Goal: Information Seeking & Learning: Stay updated

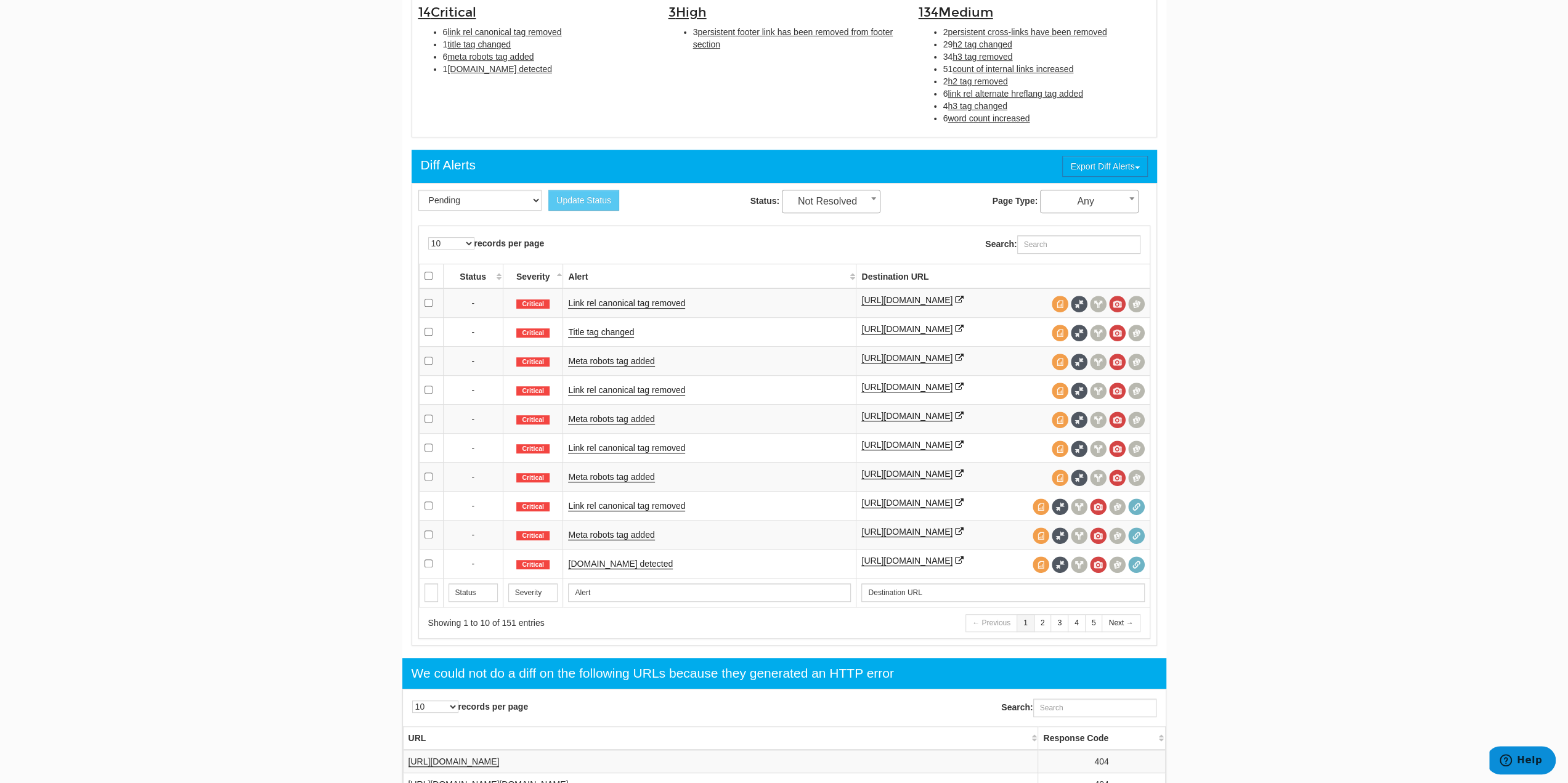
scroll to position [431, 0]
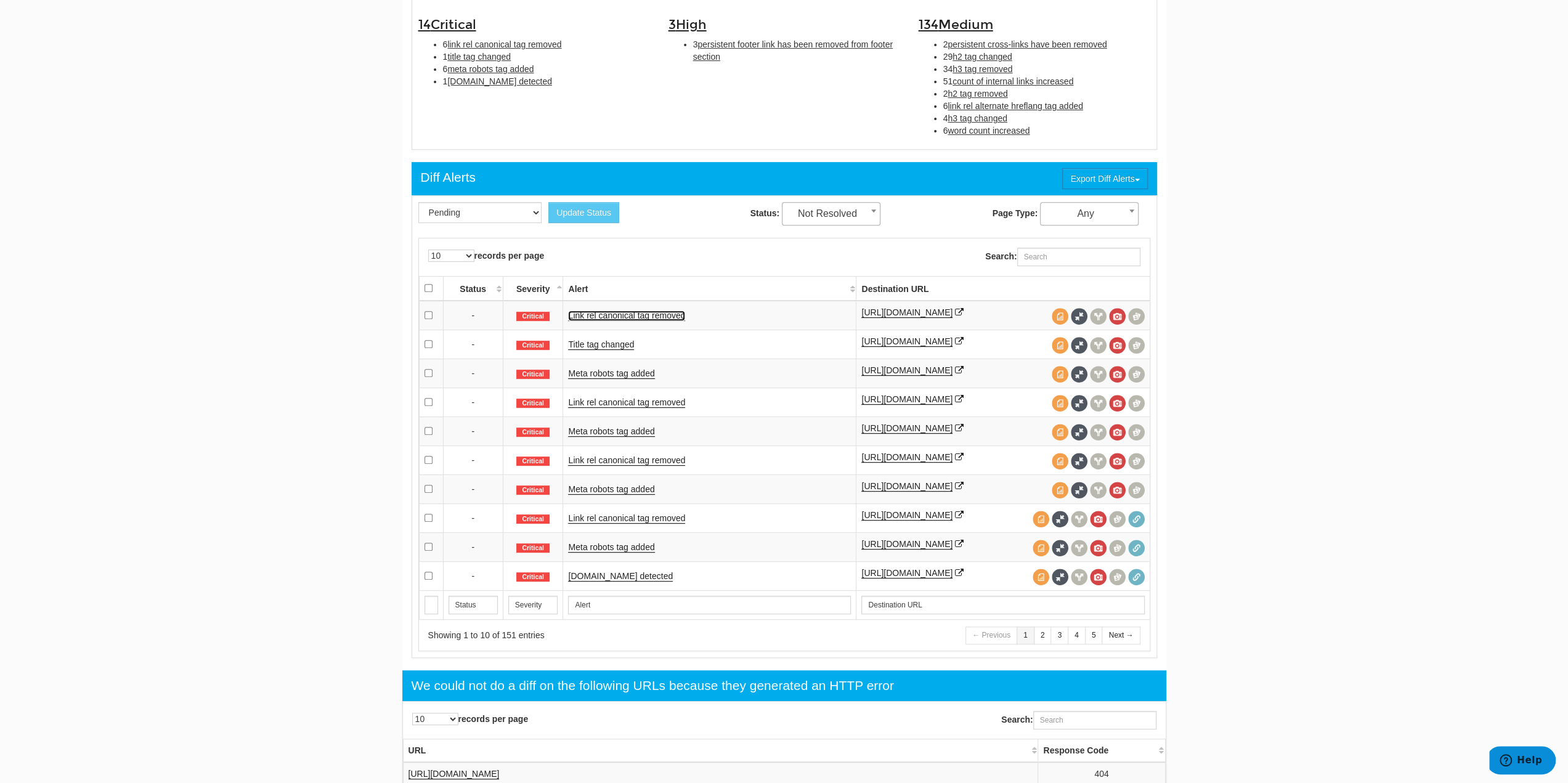
click at [667, 318] on link "Link rel canonical tag removed" at bounding box center [627, 316] width 117 height 10
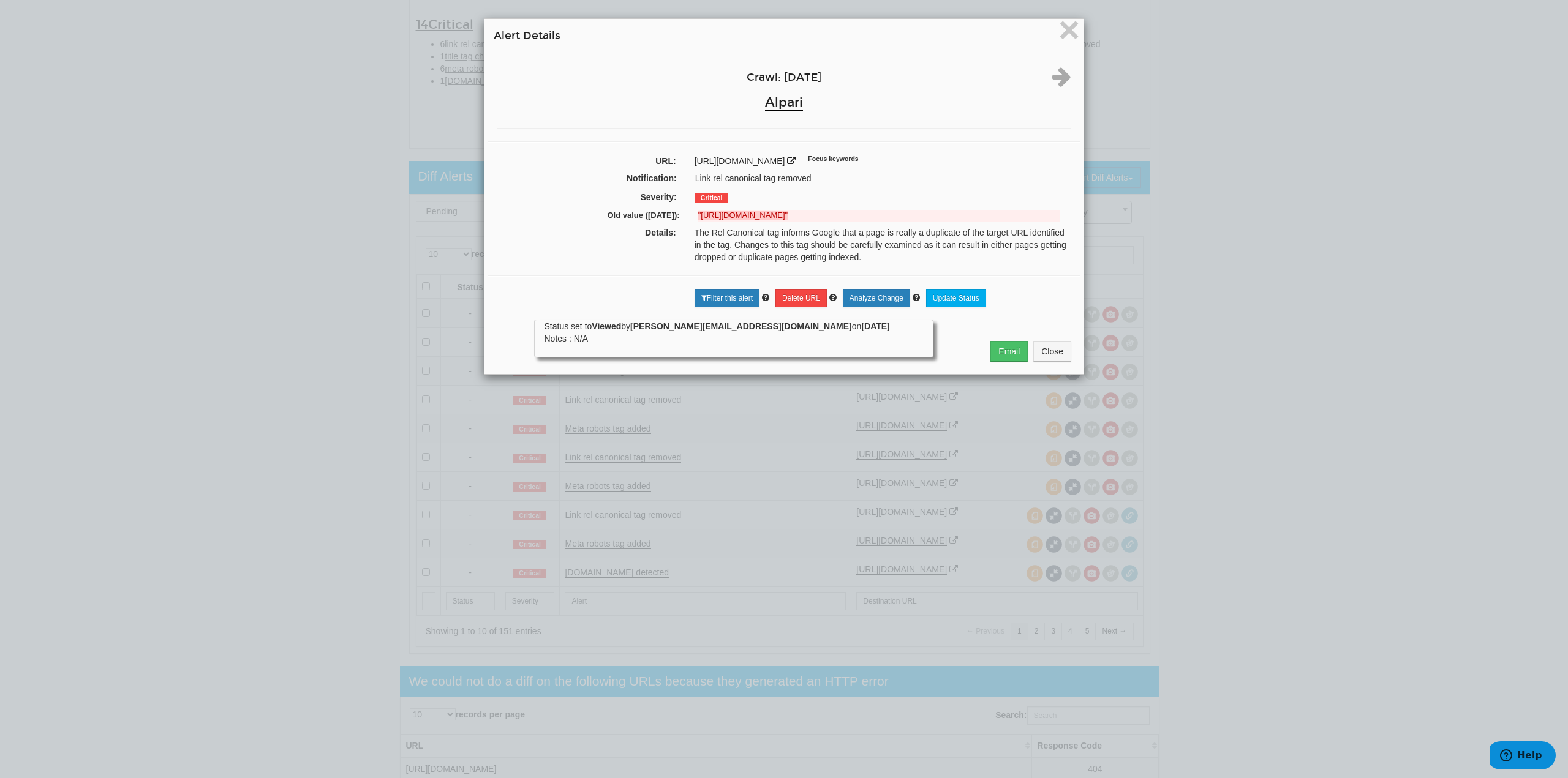
drag, startPoint x: 1198, startPoint y: 243, endPoint x: 1177, endPoint y: 247, distance: 21.4
click at [1198, 243] on div "× Alert Details Crawl: [DATE] Alpari URL: [URL][DOMAIN_NAME] Focus keywords Not…" at bounding box center [784, 389] width 1568 height 778
click at [1064, 29] on span "×" at bounding box center [1069, 29] width 21 height 41
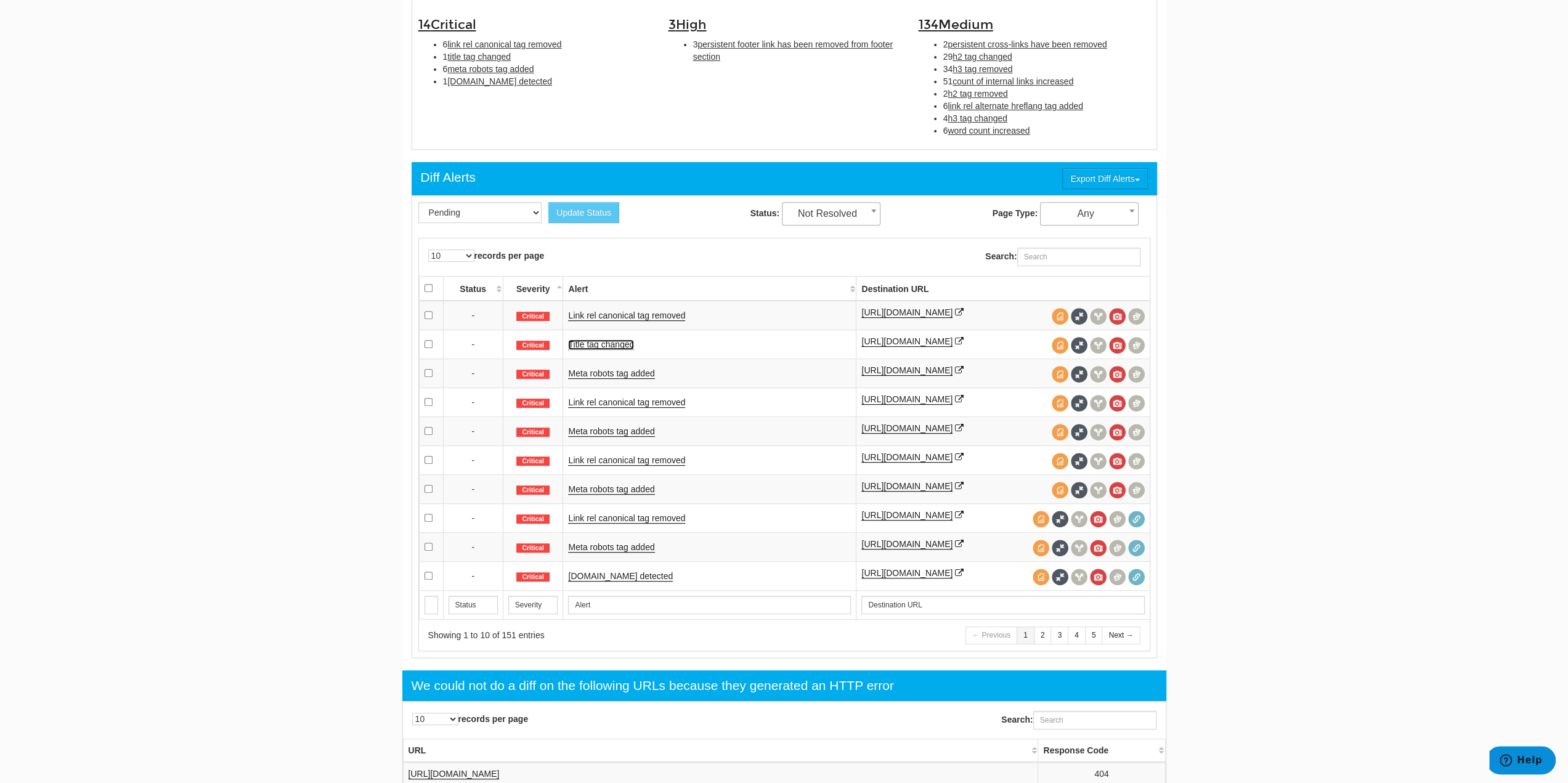
click at [613, 344] on link "Title tag changed" at bounding box center [601, 345] width 66 height 10
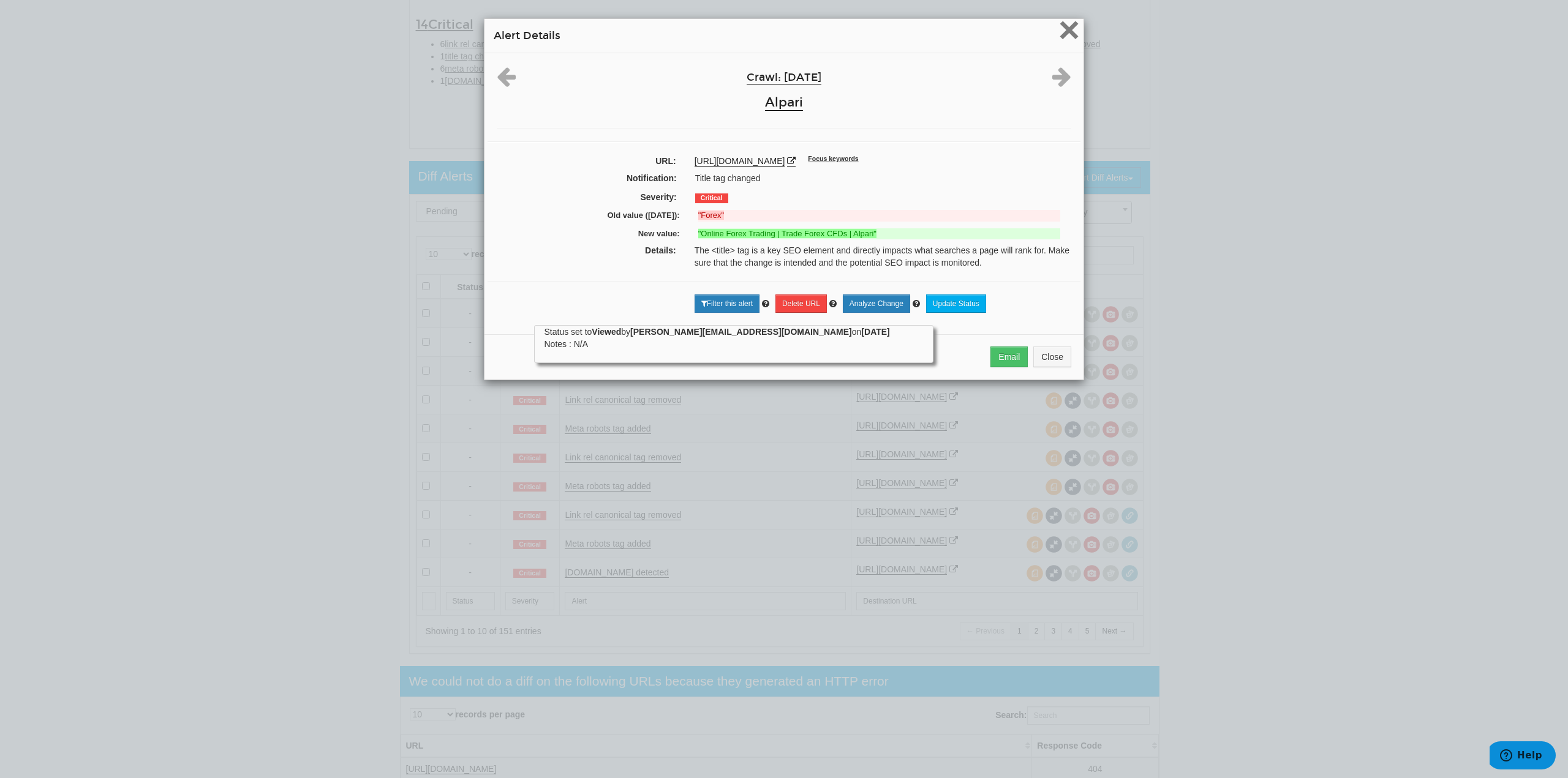
click at [1064, 32] on span "×" at bounding box center [1069, 29] width 21 height 41
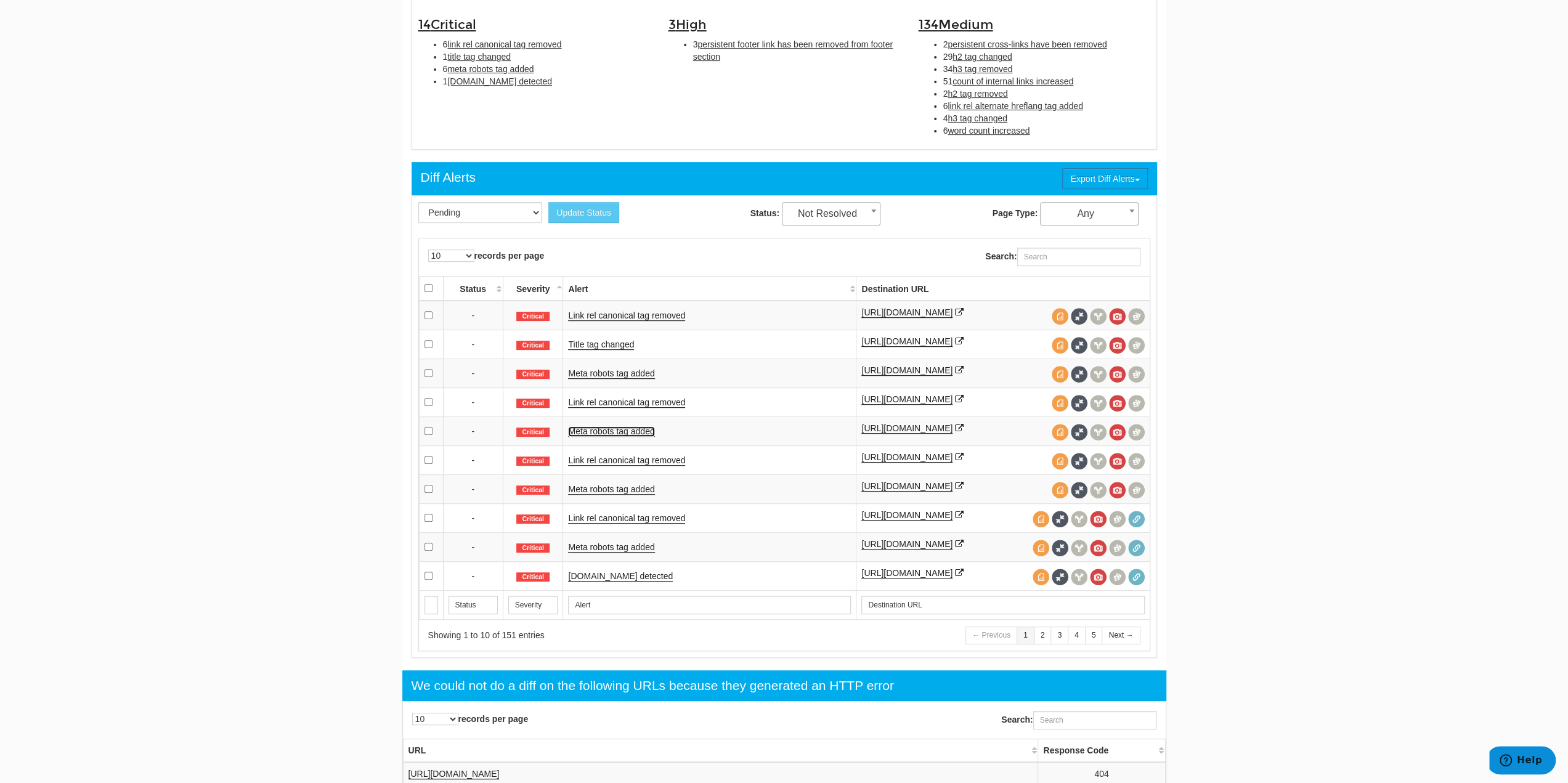
click at [623, 429] on link "Meta robots tag added" at bounding box center [611, 431] width 86 height 10
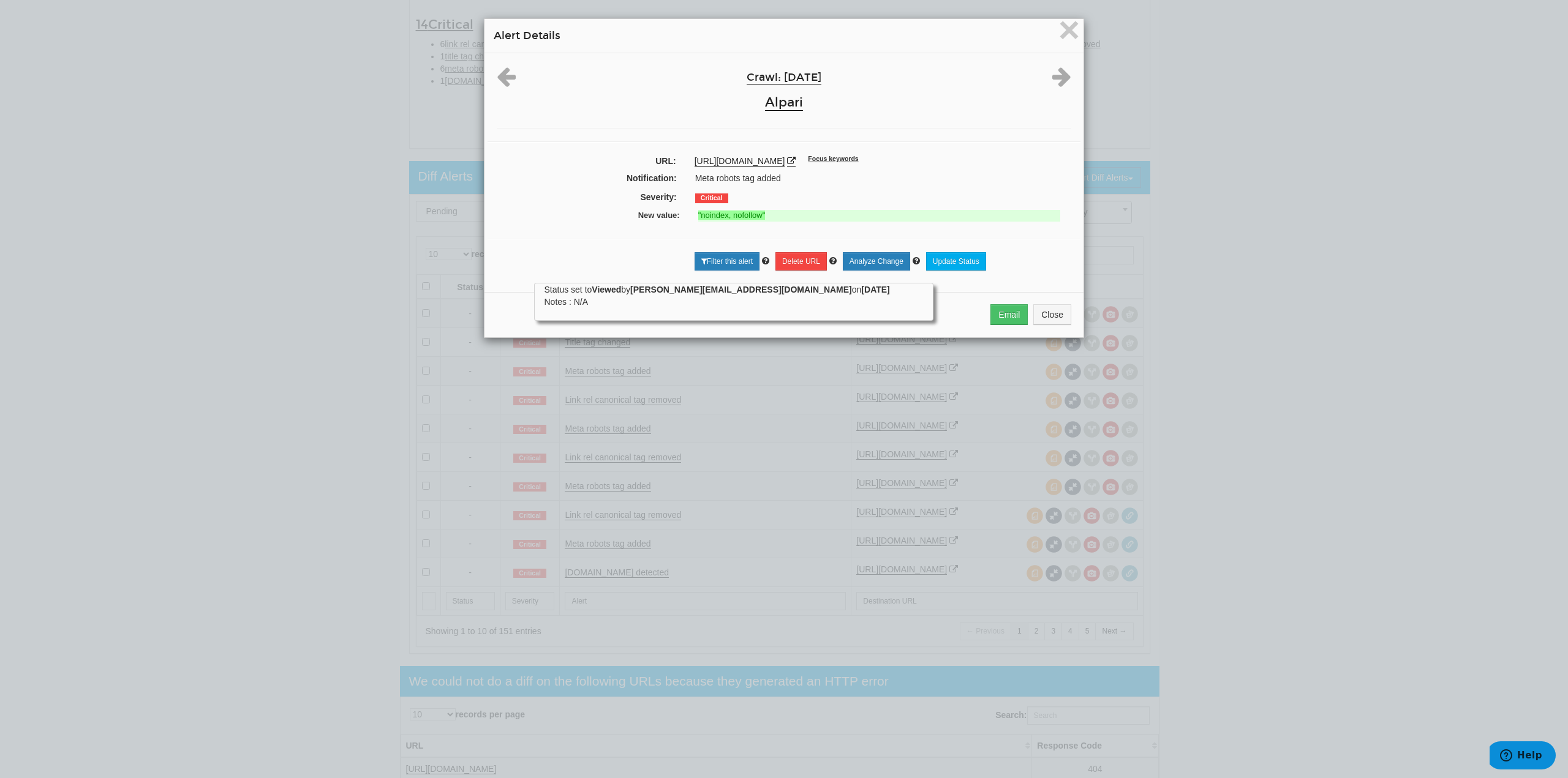
click at [1246, 152] on div "× Alert Details Crawl: [DATE] Alpari URL: [URL][DOMAIN_NAME] Focus keywords Not…" at bounding box center [784, 389] width 1568 height 778
click at [1063, 28] on span "×" at bounding box center [1069, 29] width 21 height 41
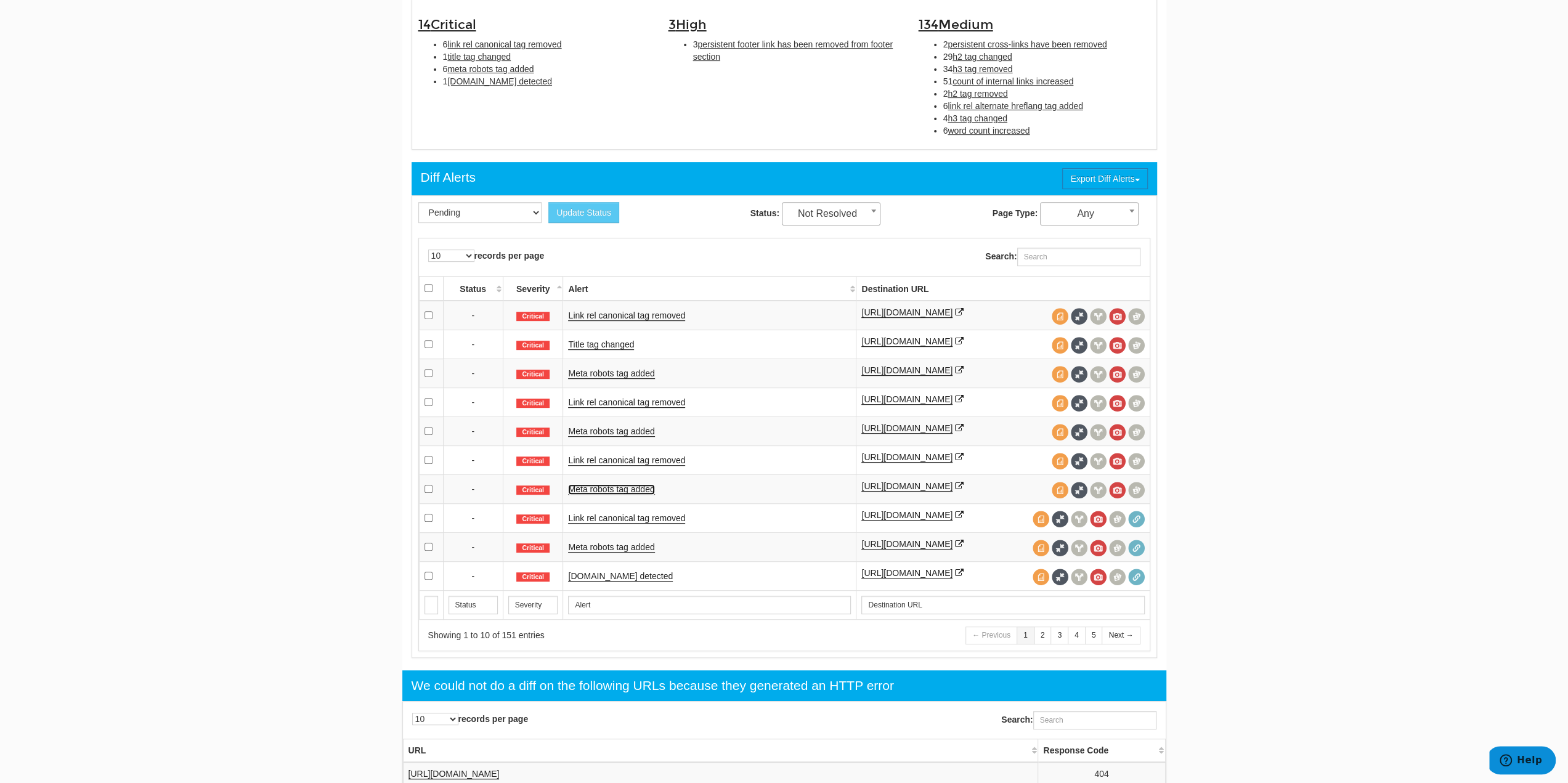
click at [612, 486] on link "Meta robots tag added" at bounding box center [611, 490] width 86 height 10
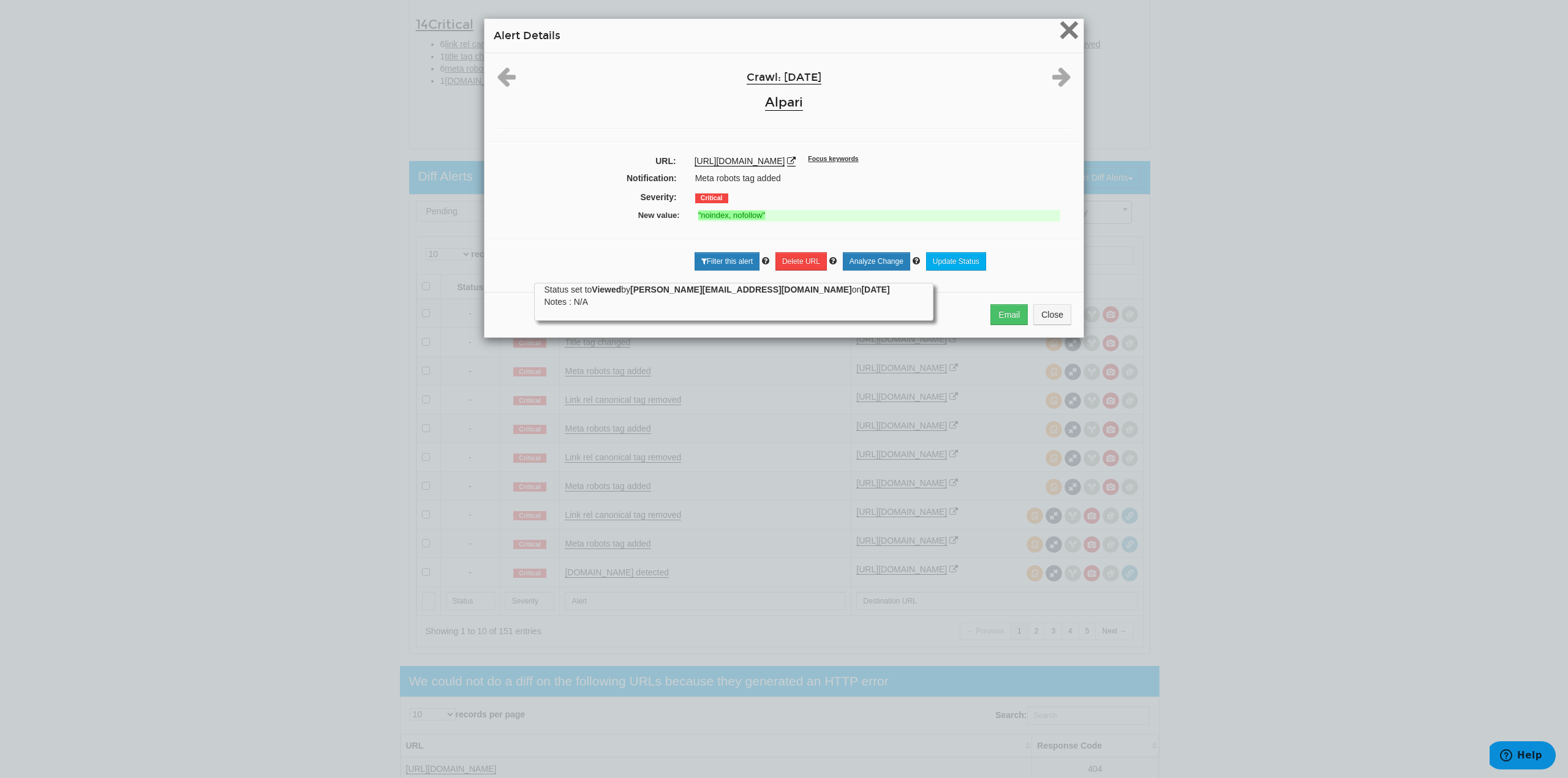
click at [1061, 26] on span "×" at bounding box center [1069, 29] width 21 height 41
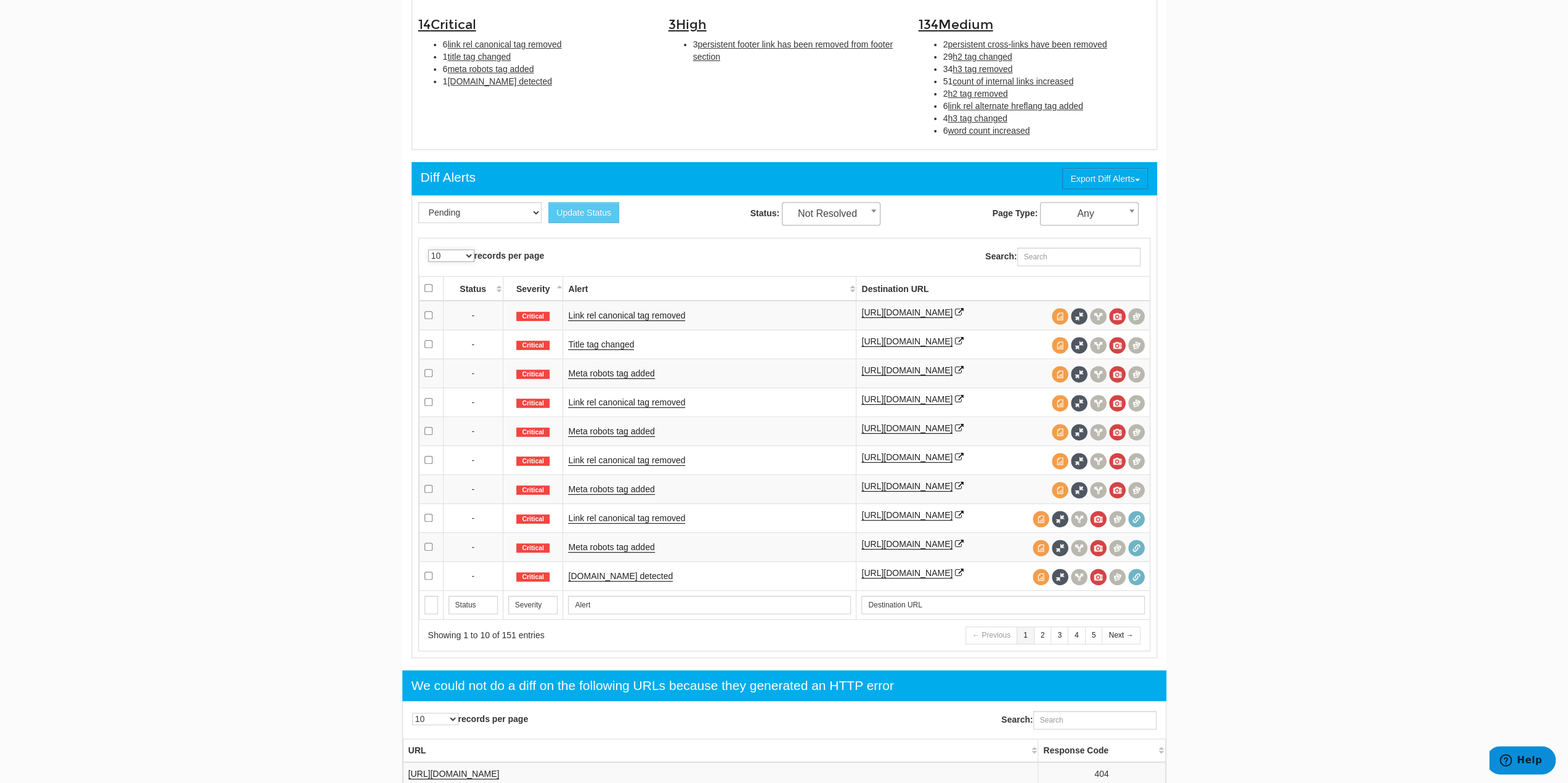
click at [461, 256] on select "10 25 50 100 500 1000" at bounding box center [451, 255] width 46 height 12
select select "25"
click at [428, 249] on select "10 25 50 100 500 1000" at bounding box center [451, 255] width 46 height 12
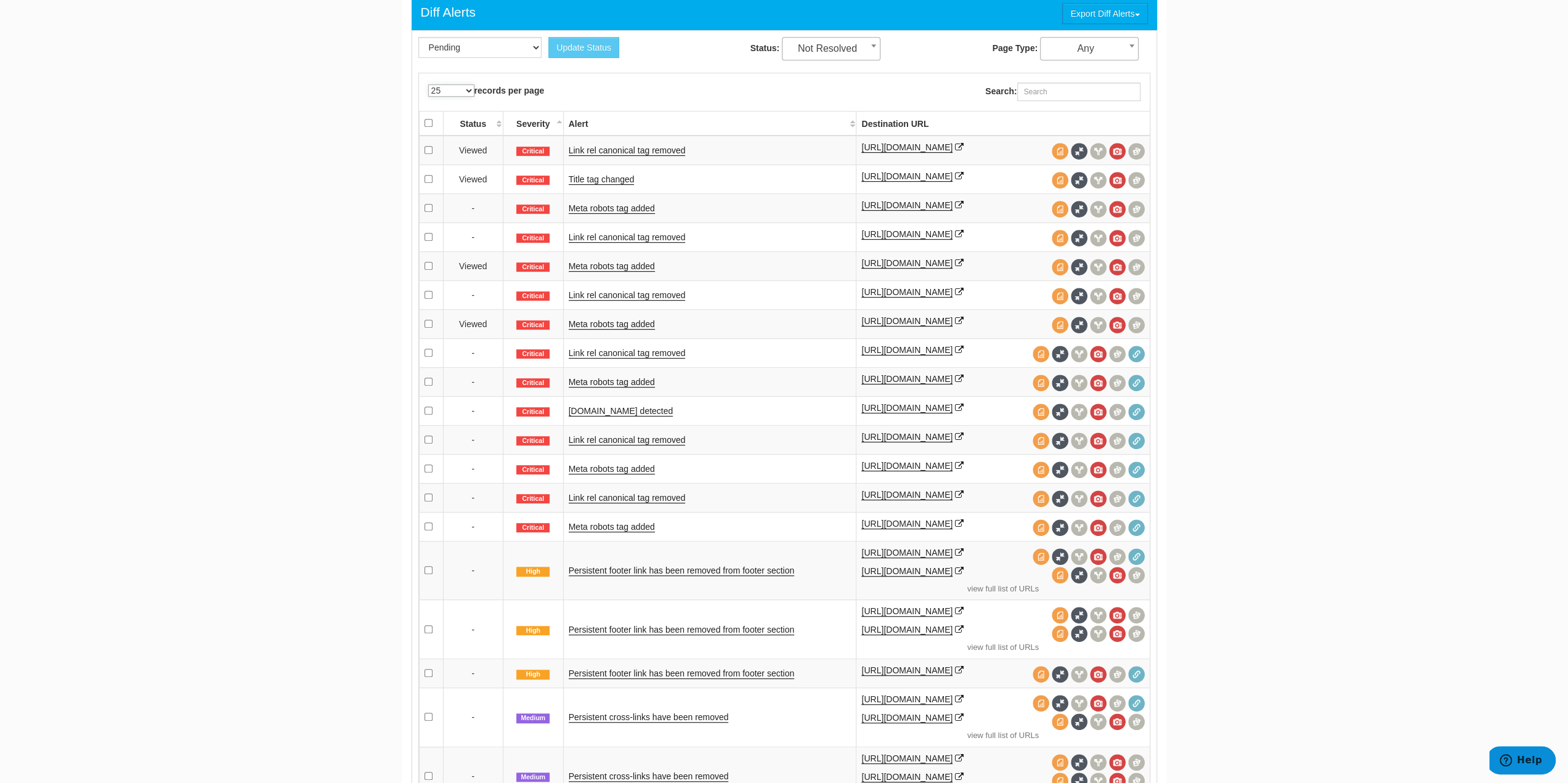
scroll to position [616, 0]
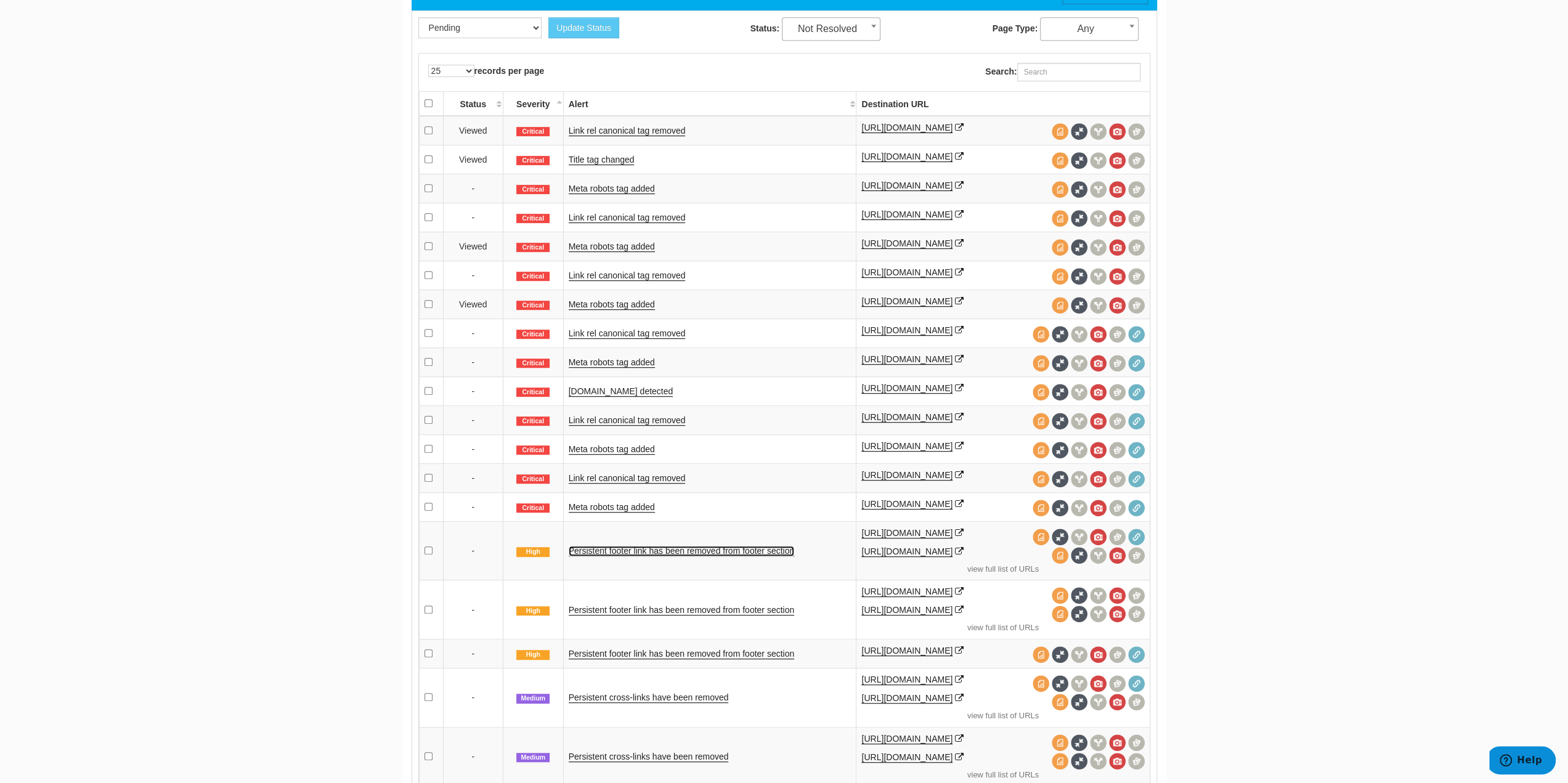
click at [744, 546] on link "Persistent footer link has been removed from footer section" at bounding box center [682, 551] width 226 height 10
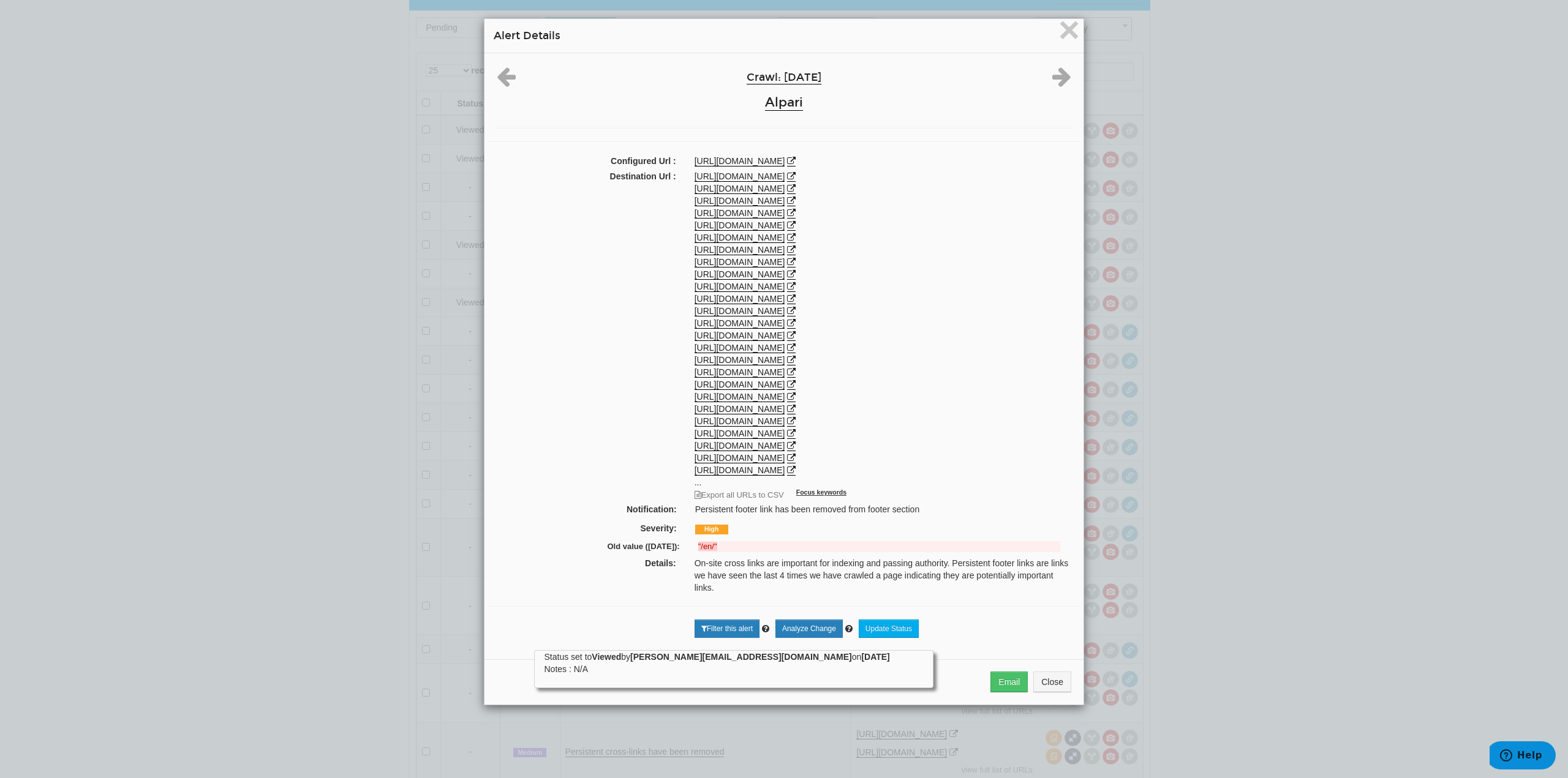
click at [1393, 422] on div "× Alert Details Crawl: [DATE] Alpari Configured Url : [URL][DOMAIN_NAME] Destin…" at bounding box center [784, 389] width 1568 height 778
click at [1060, 29] on span "×" at bounding box center [1069, 29] width 21 height 41
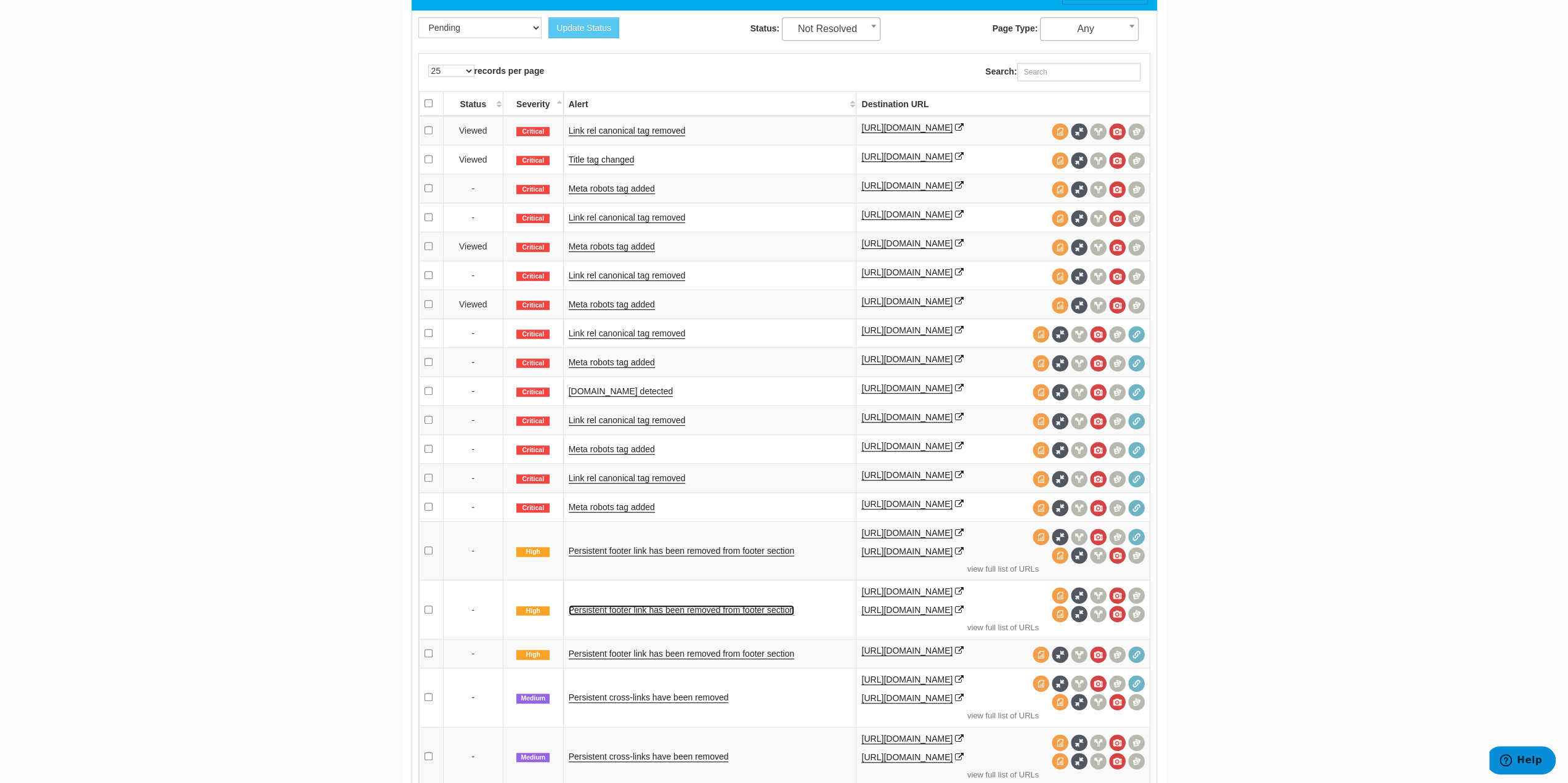
click at [727, 609] on link "Persistent footer link has been removed from footer section" at bounding box center [682, 610] width 226 height 10
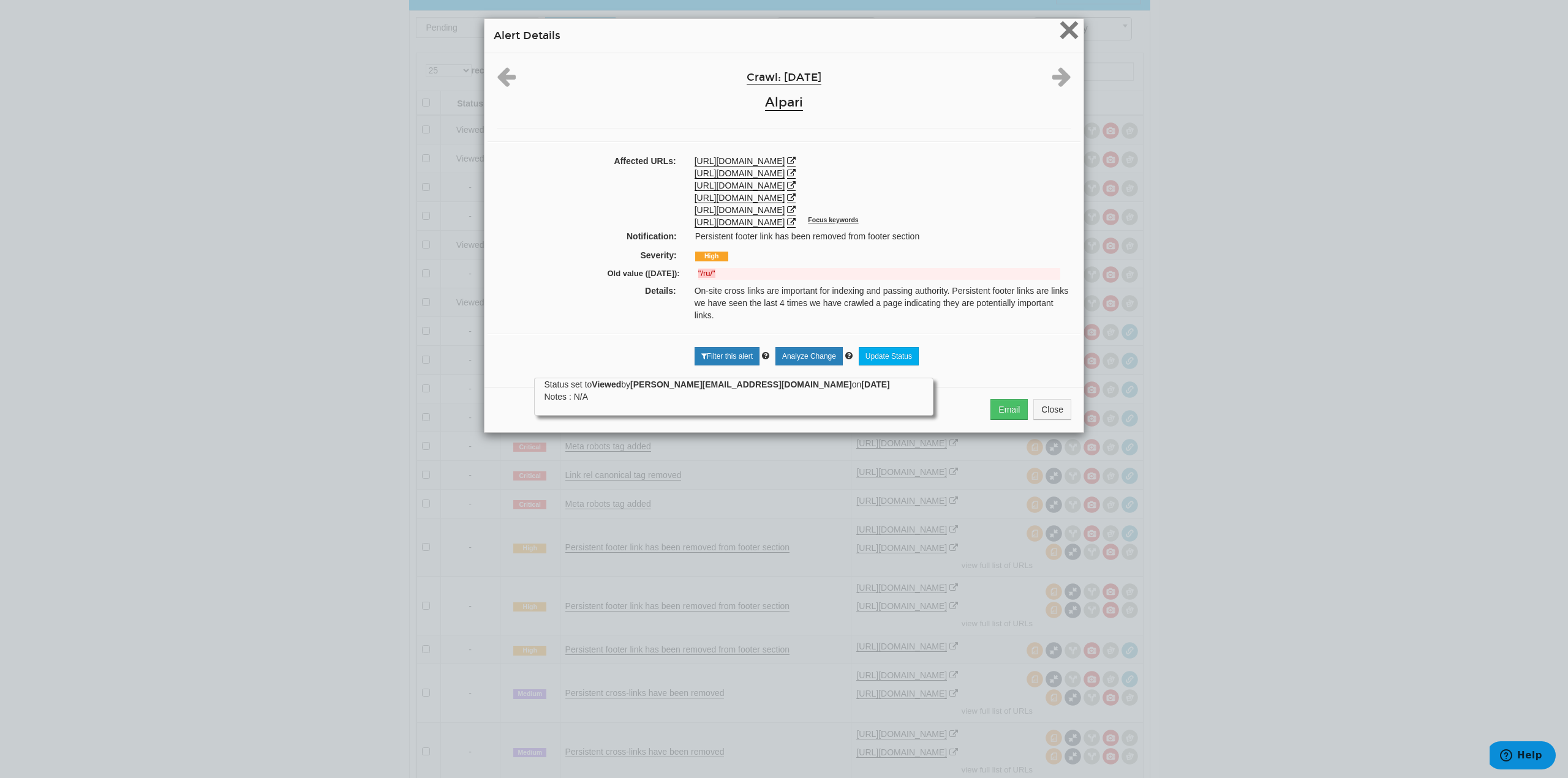
click at [1069, 26] on span "×" at bounding box center [1069, 29] width 21 height 41
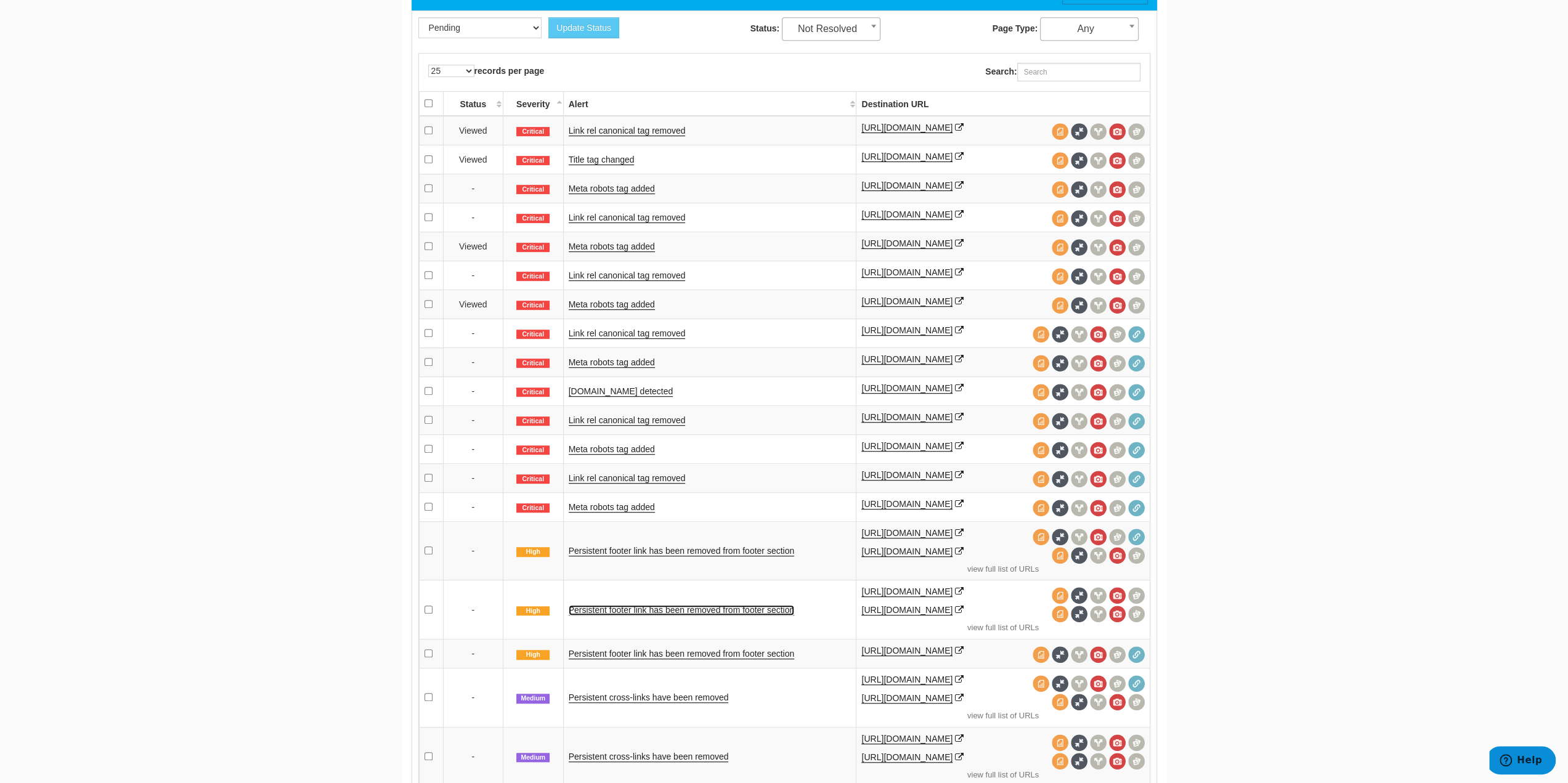
click at [605, 608] on link "Persistent footer link has been removed from footer section" at bounding box center [682, 610] width 226 height 10
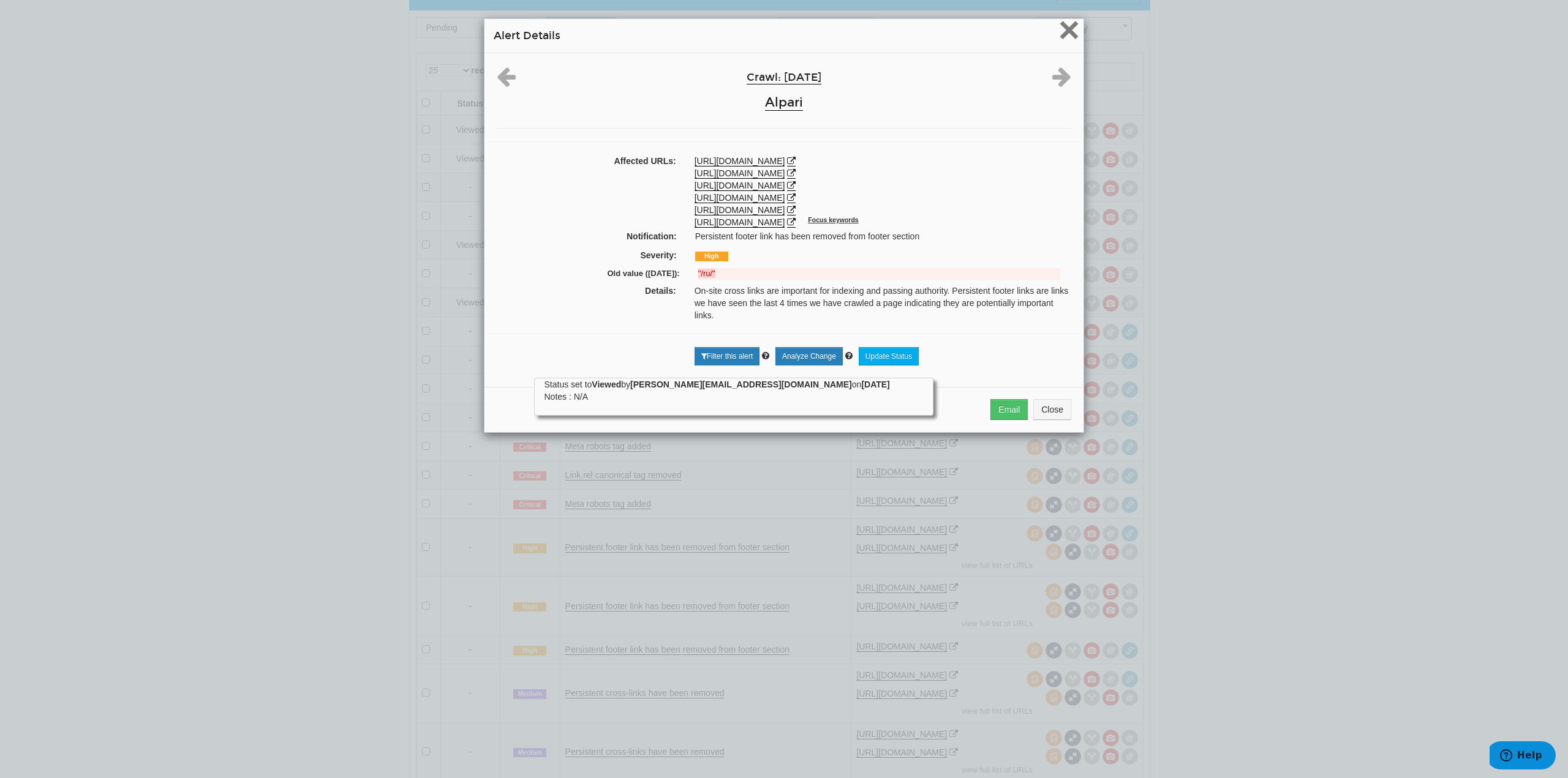
click at [1069, 31] on span "×" at bounding box center [1069, 29] width 21 height 41
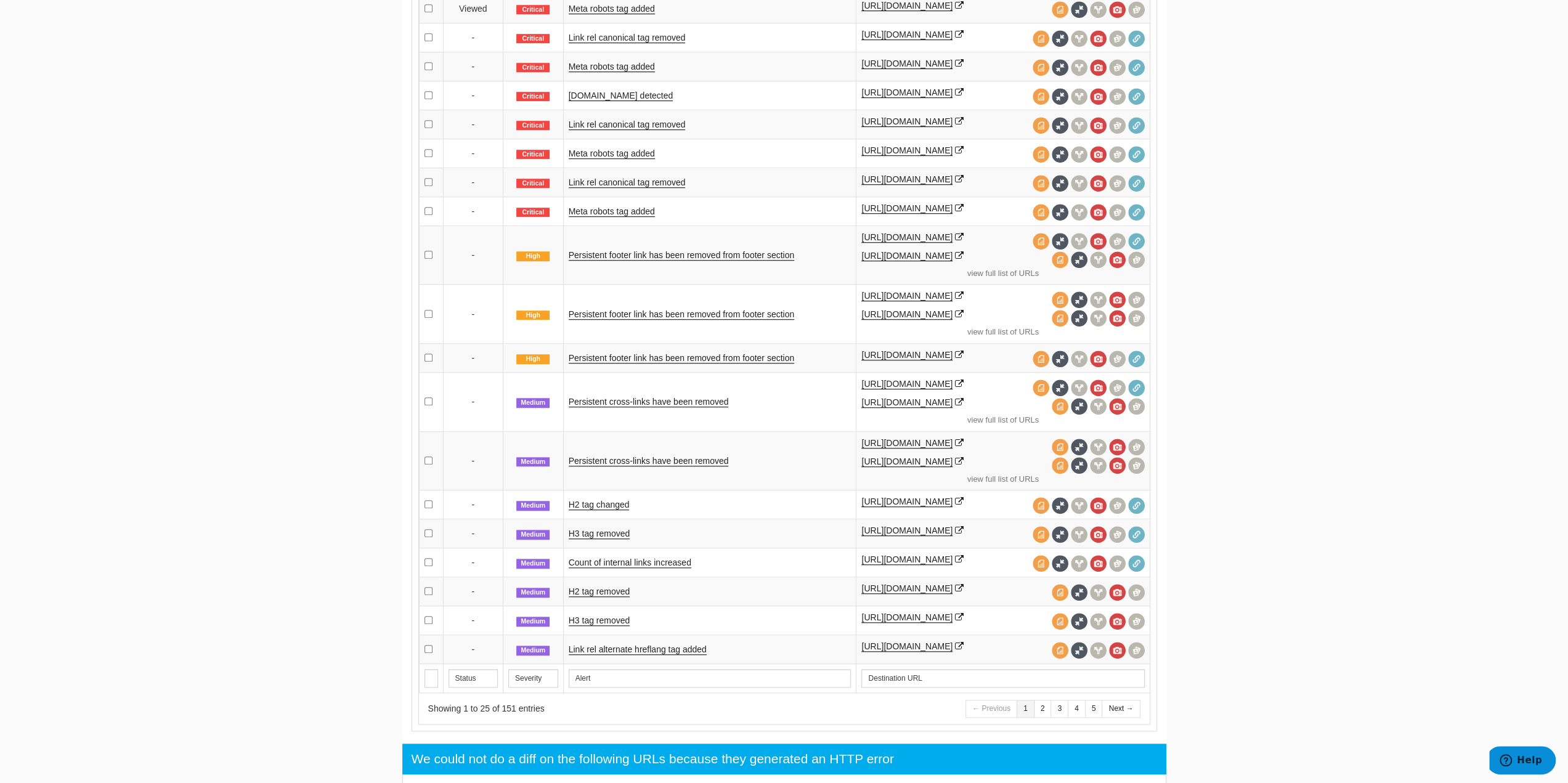
scroll to position [924, 0]
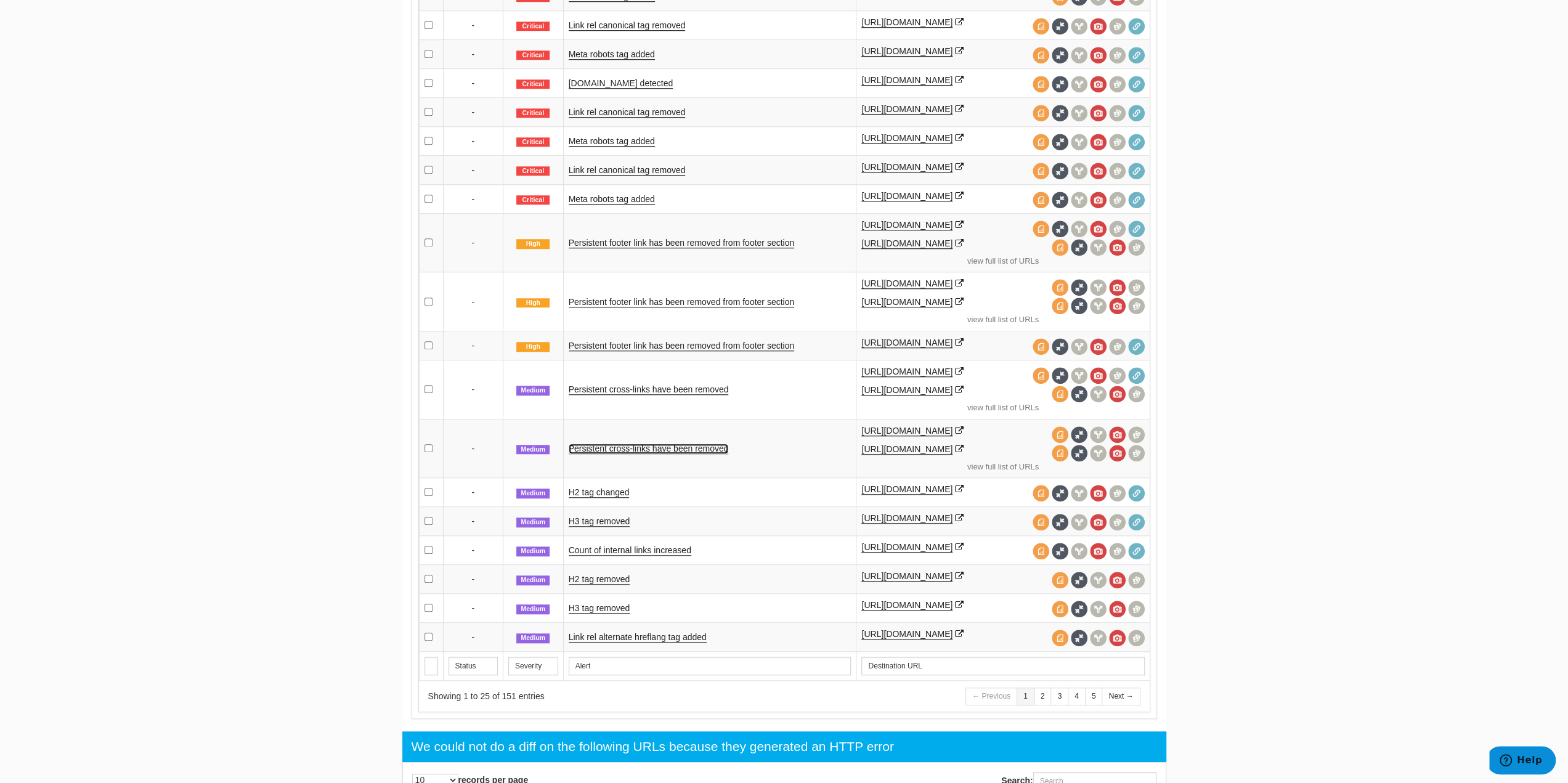
click at [658, 446] on link "Persistent cross-links have been removed" at bounding box center [649, 449] width 160 height 10
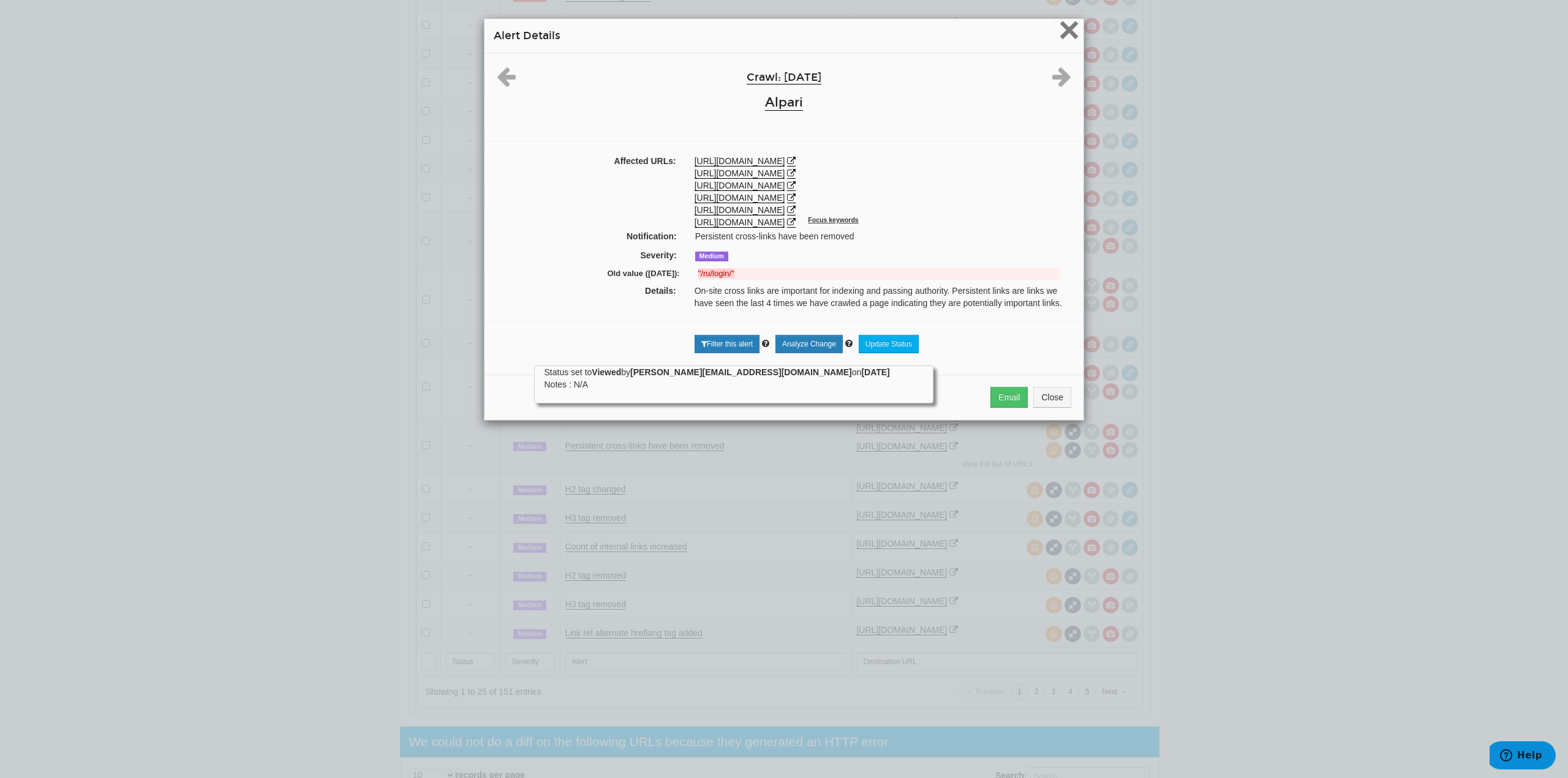
click at [1070, 25] on span "×" at bounding box center [1069, 29] width 21 height 41
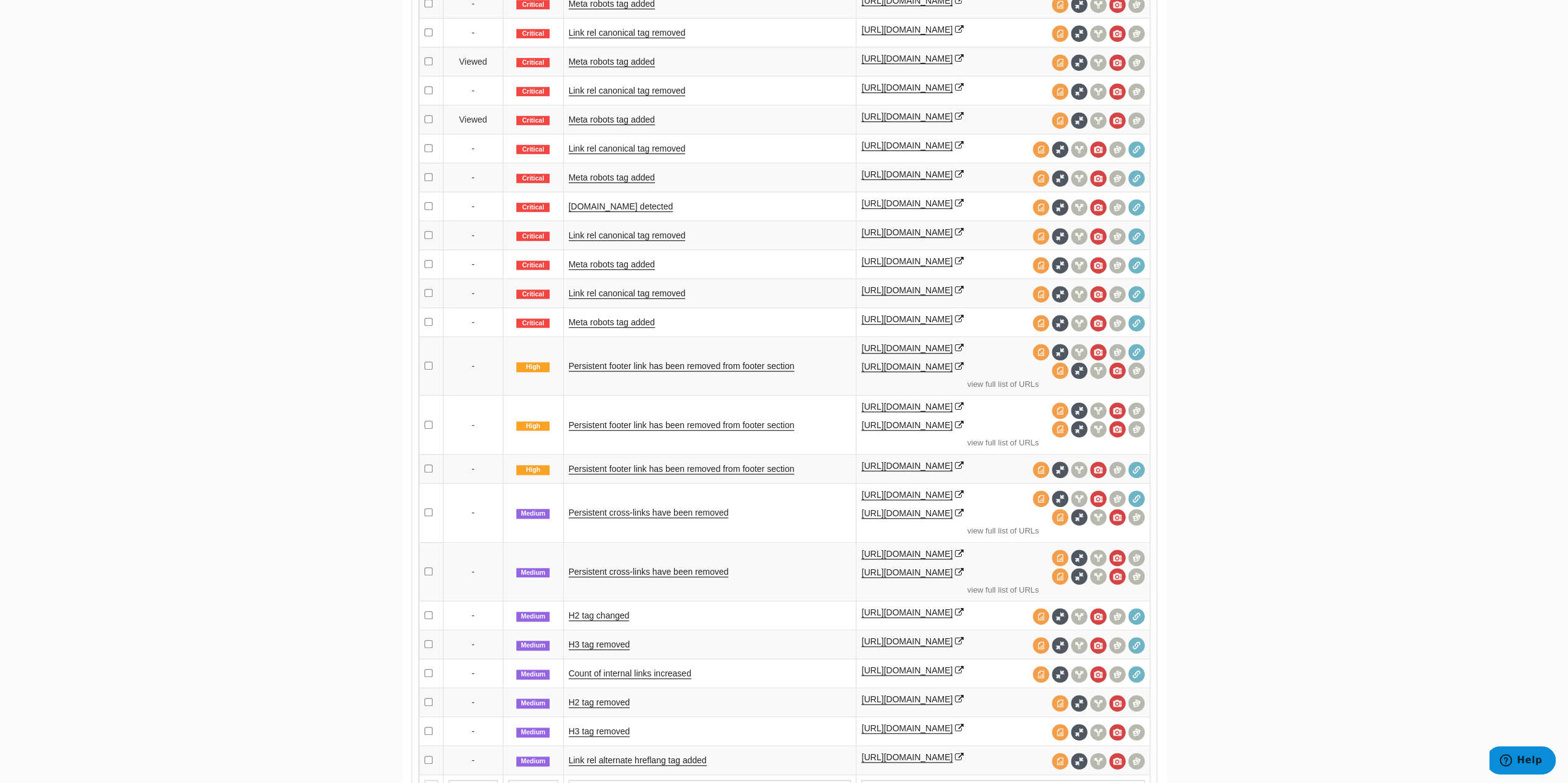
scroll to position [739, 0]
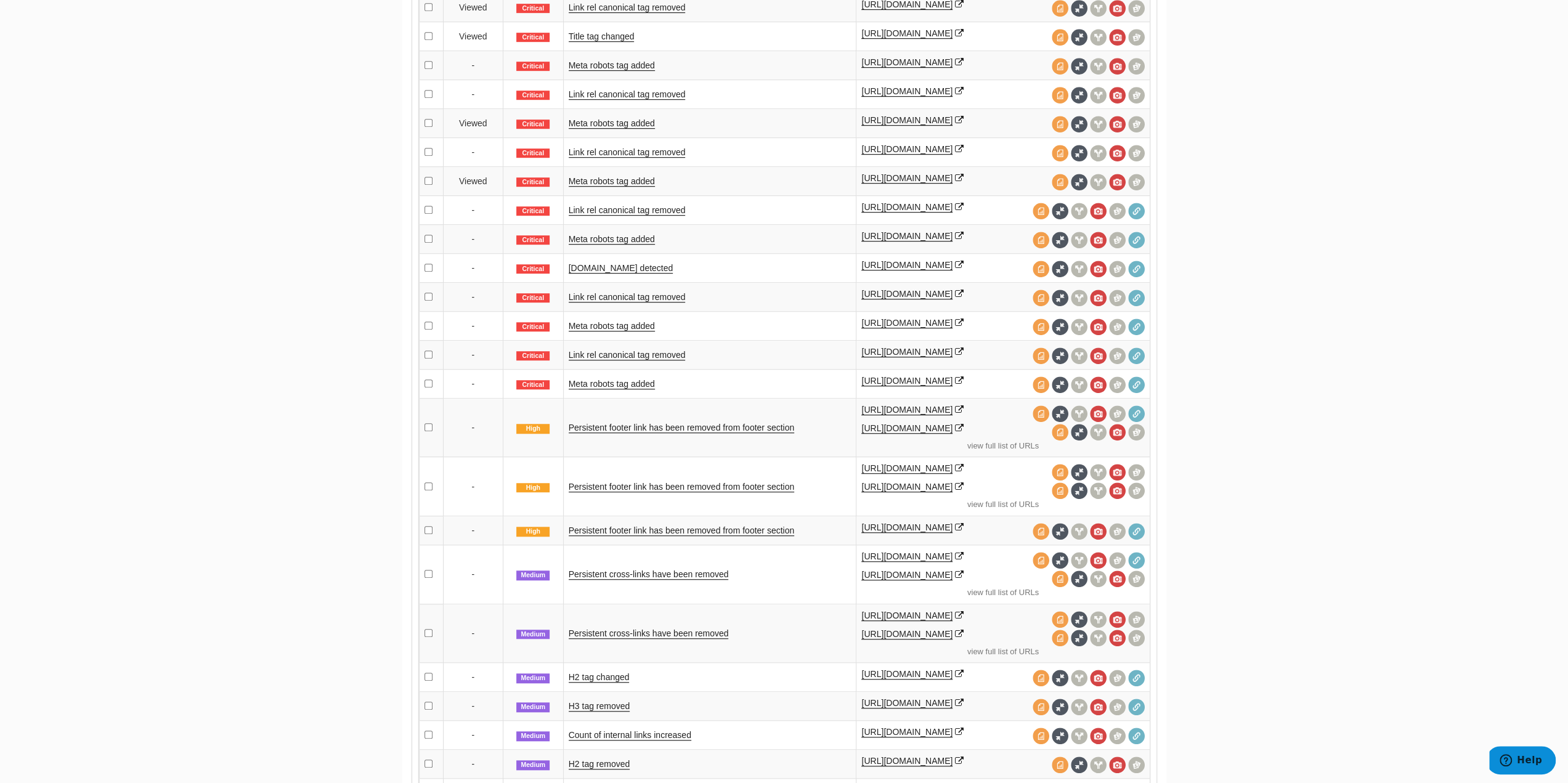
click at [606, 200] on td "Link rel canonical tag removed" at bounding box center [710, 209] width 293 height 29
click at [606, 205] on link "Link rel canonical tag removed" at bounding box center [627, 210] width 117 height 10
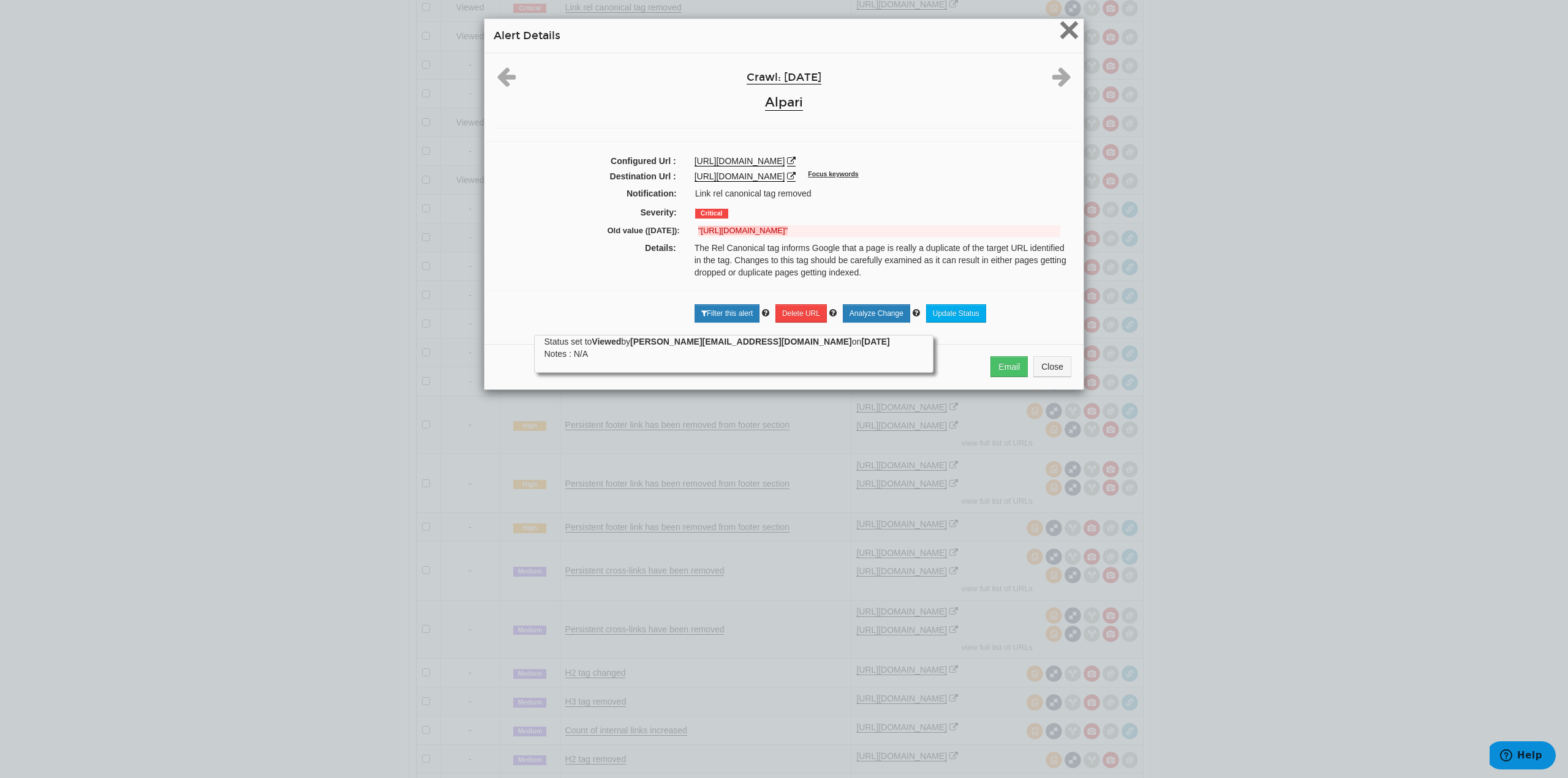
drag, startPoint x: 1070, startPoint y: 31, endPoint x: 1064, endPoint y: 35, distance: 7.2
click at [1071, 31] on span "×" at bounding box center [1069, 29] width 21 height 41
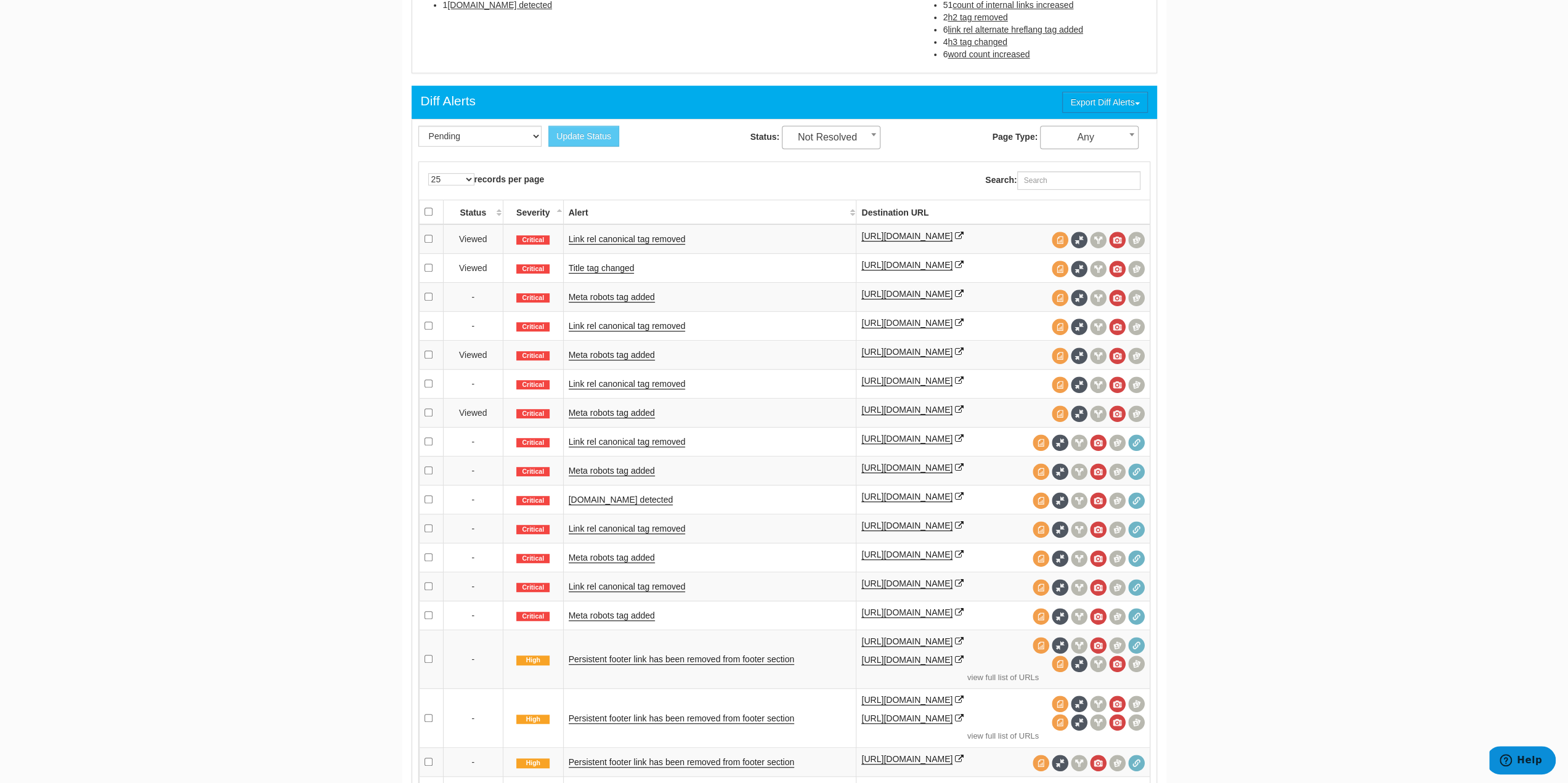
scroll to position [431, 0]
